Goal: Task Accomplishment & Management: Manage account settings

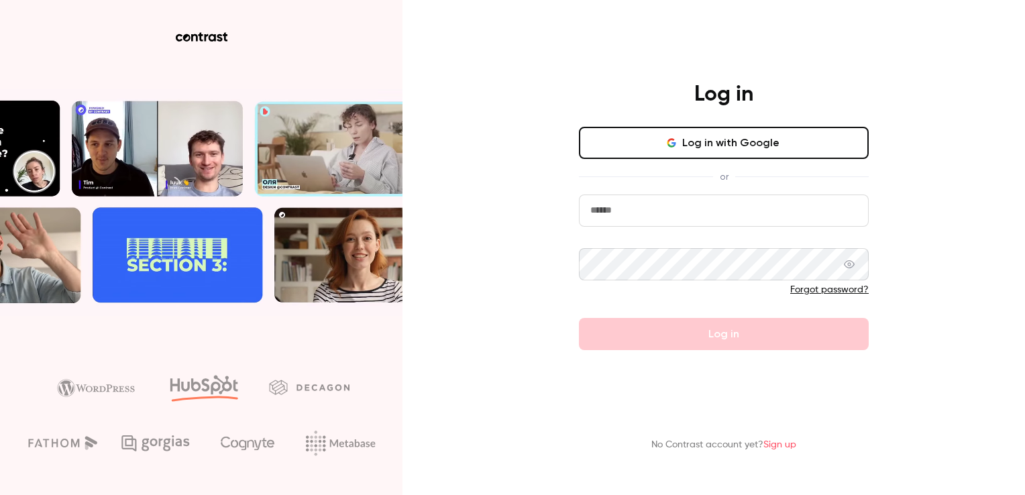
click at [618, 216] on input "email" at bounding box center [724, 211] width 290 height 32
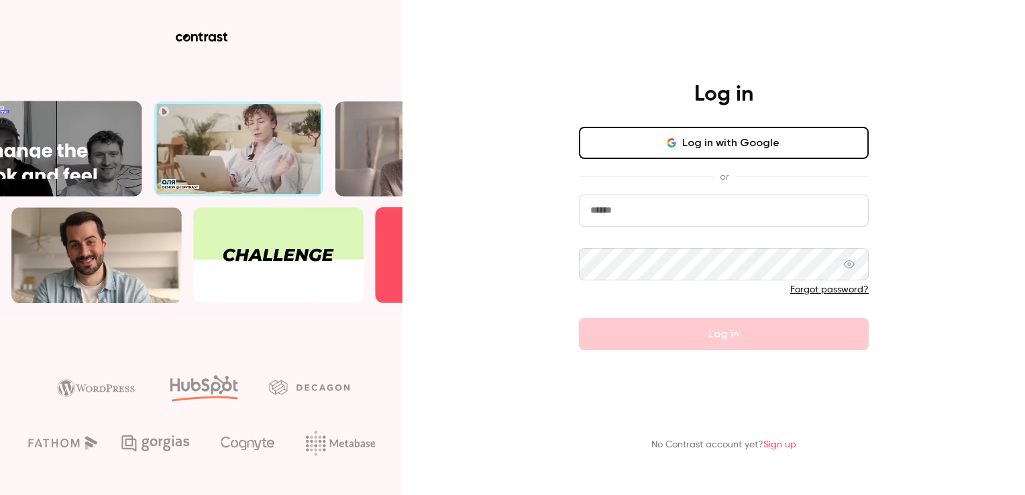
type input "**********"
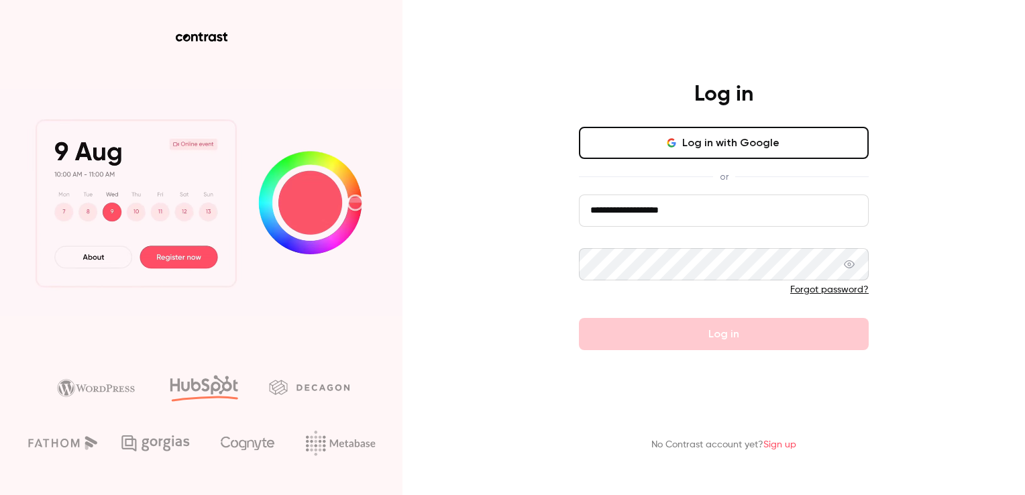
click at [470, 279] on div "**********" at bounding box center [512, 247] width 1025 height 495
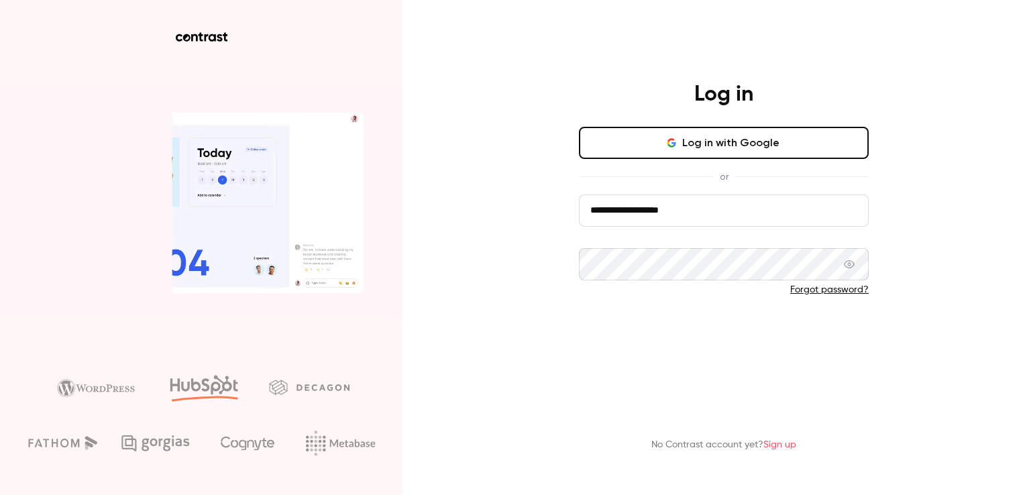
click at [695, 334] on button "Log in" at bounding box center [724, 334] width 290 height 32
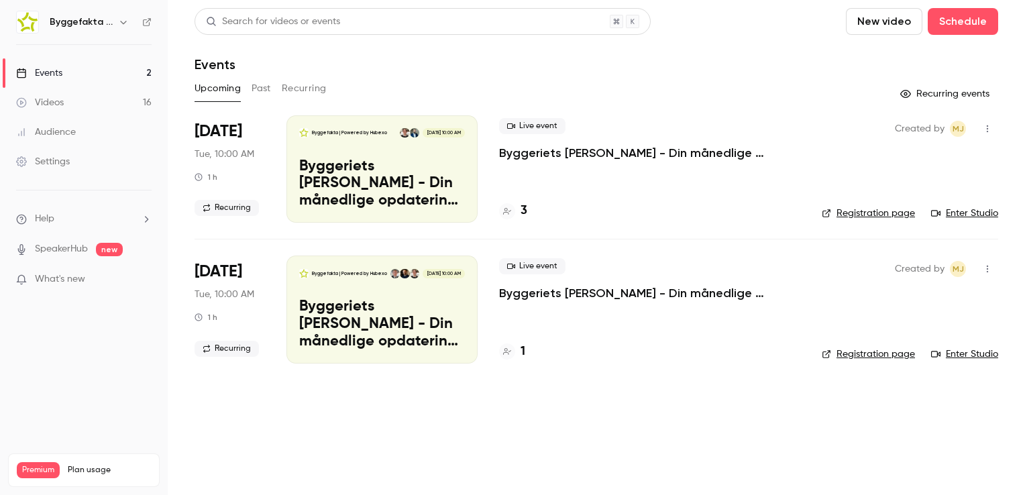
click at [99, 28] on h6 "Byggefakta | Powered by Hubexo" at bounding box center [81, 21] width 63 height 13
click at [121, 23] on icon "button" at bounding box center [123, 22] width 11 height 11
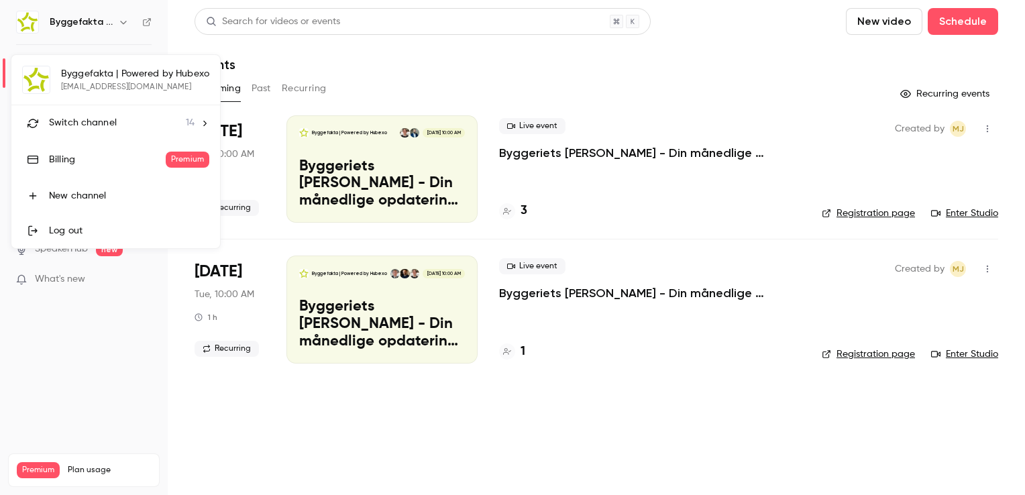
click at [109, 117] on span "Switch channel" at bounding box center [83, 123] width 68 height 14
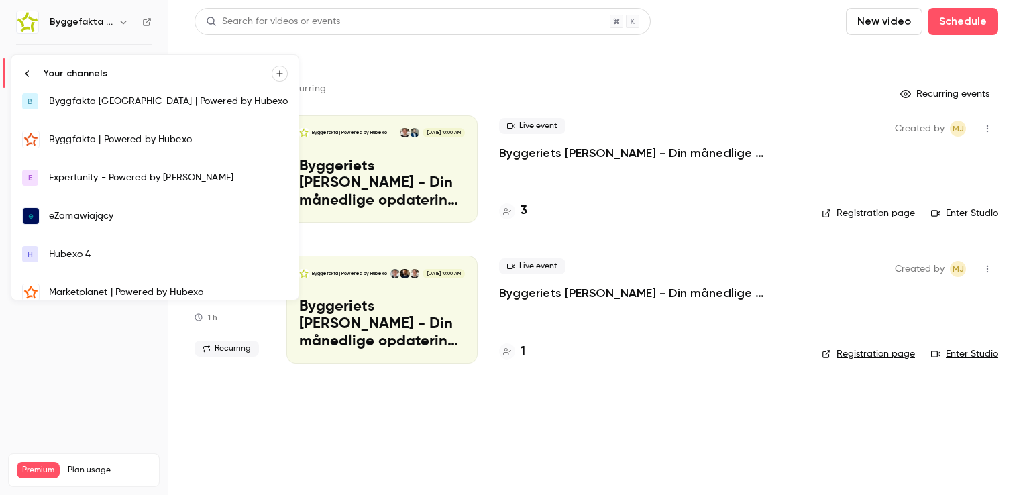
scroll to position [134, 0]
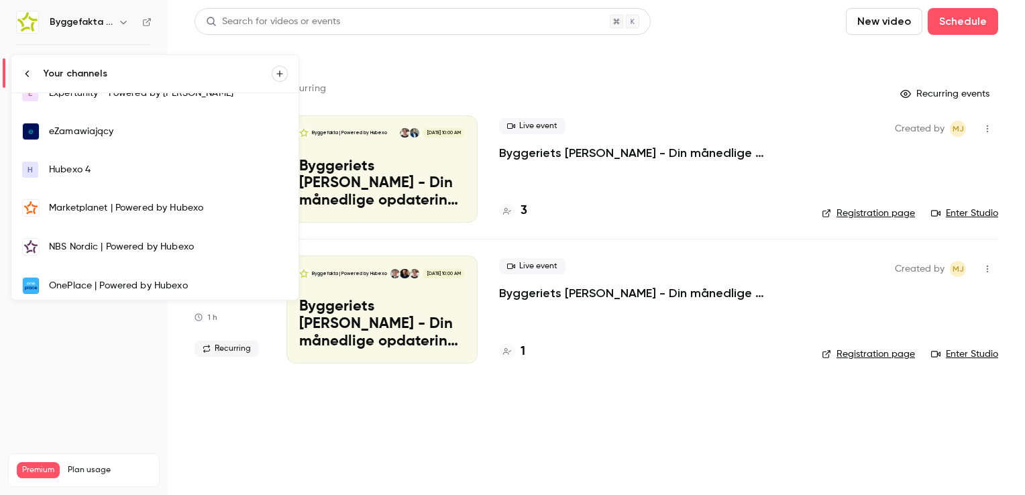
click at [115, 201] on div "Marketplanet | Powered by Hubexo" at bounding box center [168, 207] width 239 height 13
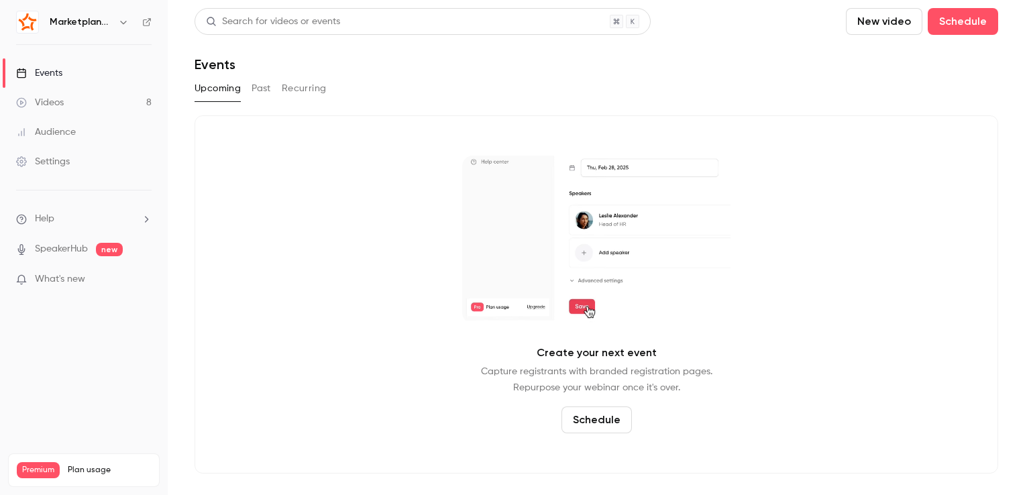
click at [91, 97] on link "Videos 8" at bounding box center [84, 103] width 168 height 30
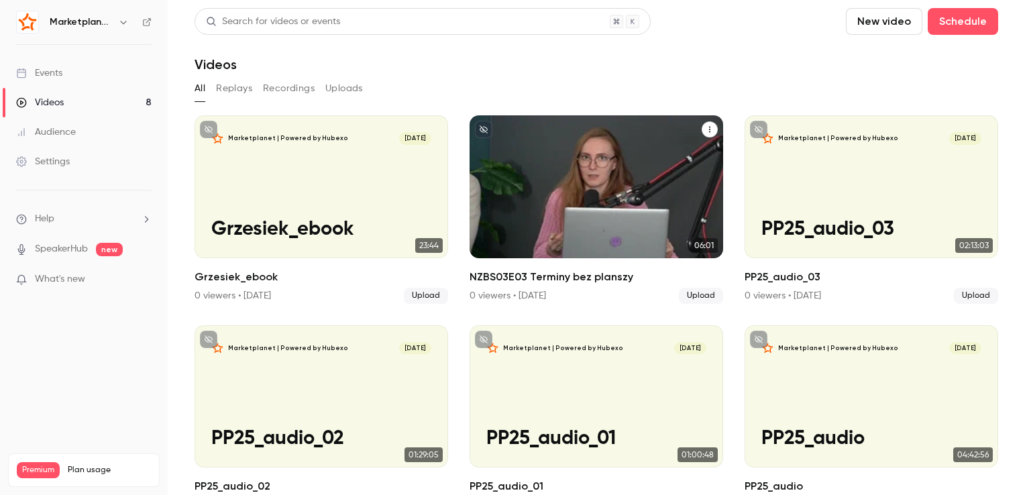
click at [706, 129] on icon "NZBS03E03 Terminy bez planszy" at bounding box center [710, 129] width 8 height 8
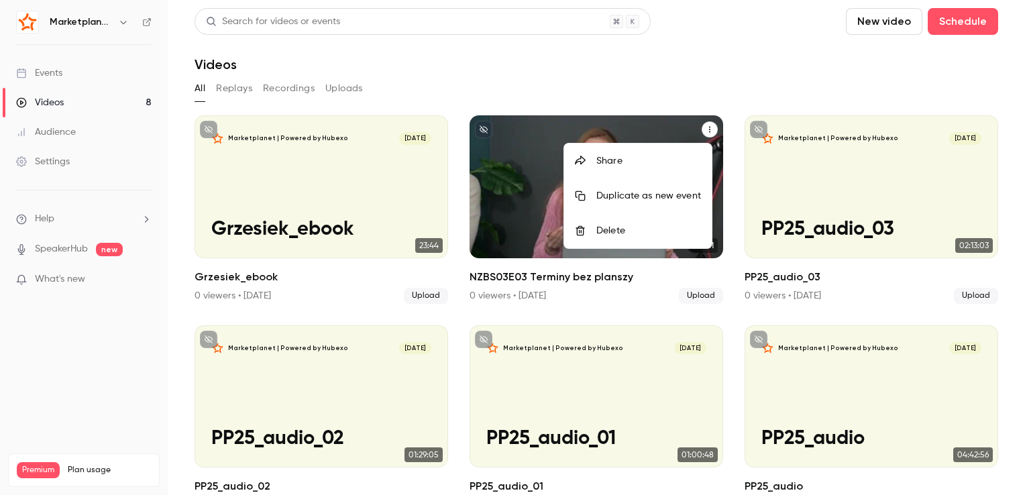
click at [606, 228] on div "Delete" at bounding box center [648, 230] width 105 height 13
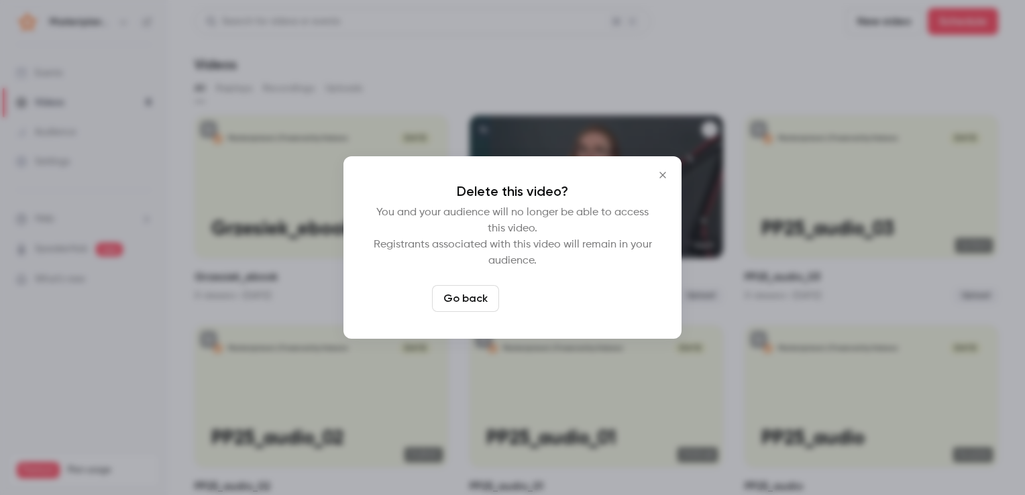
click at [538, 299] on button "Delete video" at bounding box center [549, 298] width 89 height 27
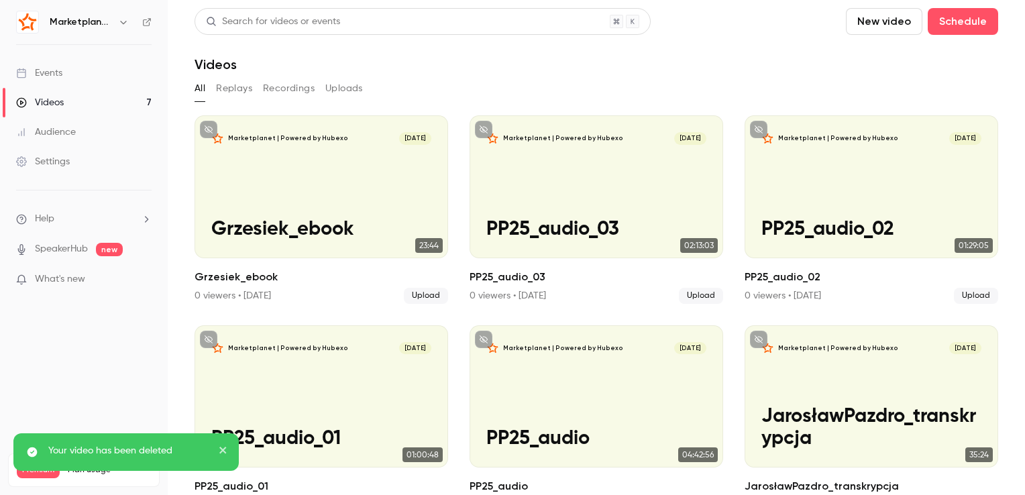
scroll to position [201, 0]
